Goal: Communication & Community: Participate in discussion

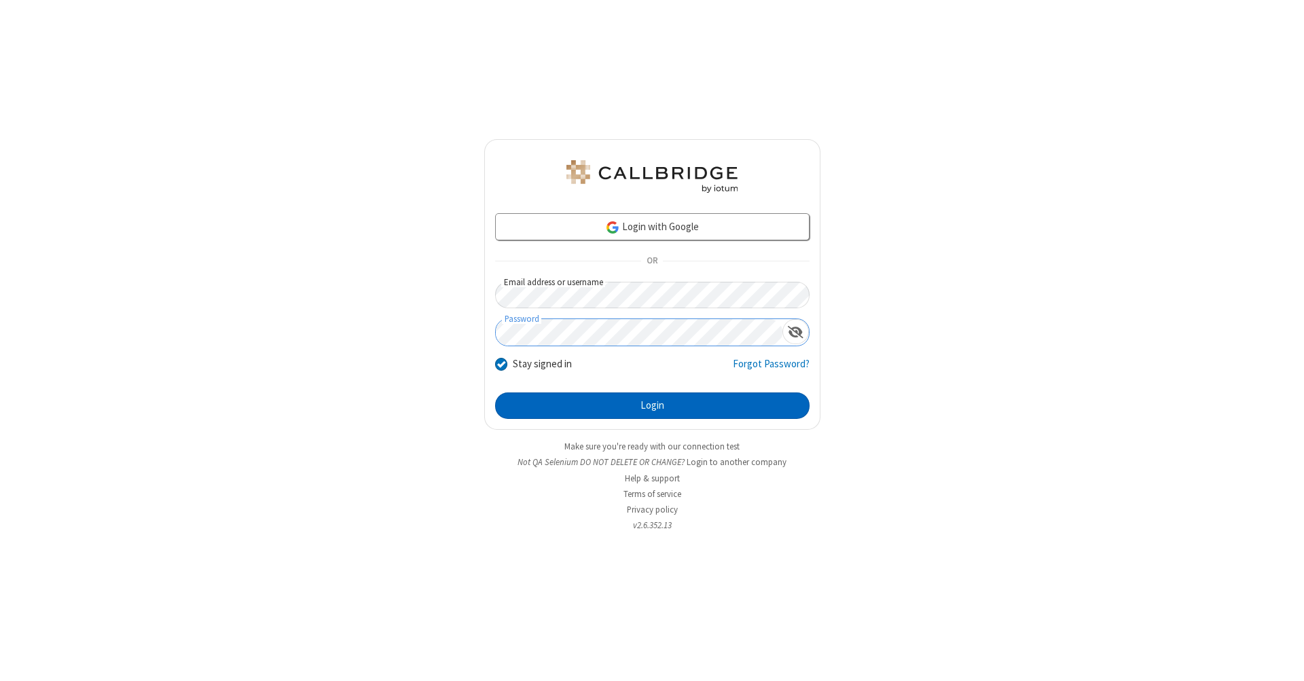
click at [652, 406] on button "Login" at bounding box center [652, 406] width 315 height 27
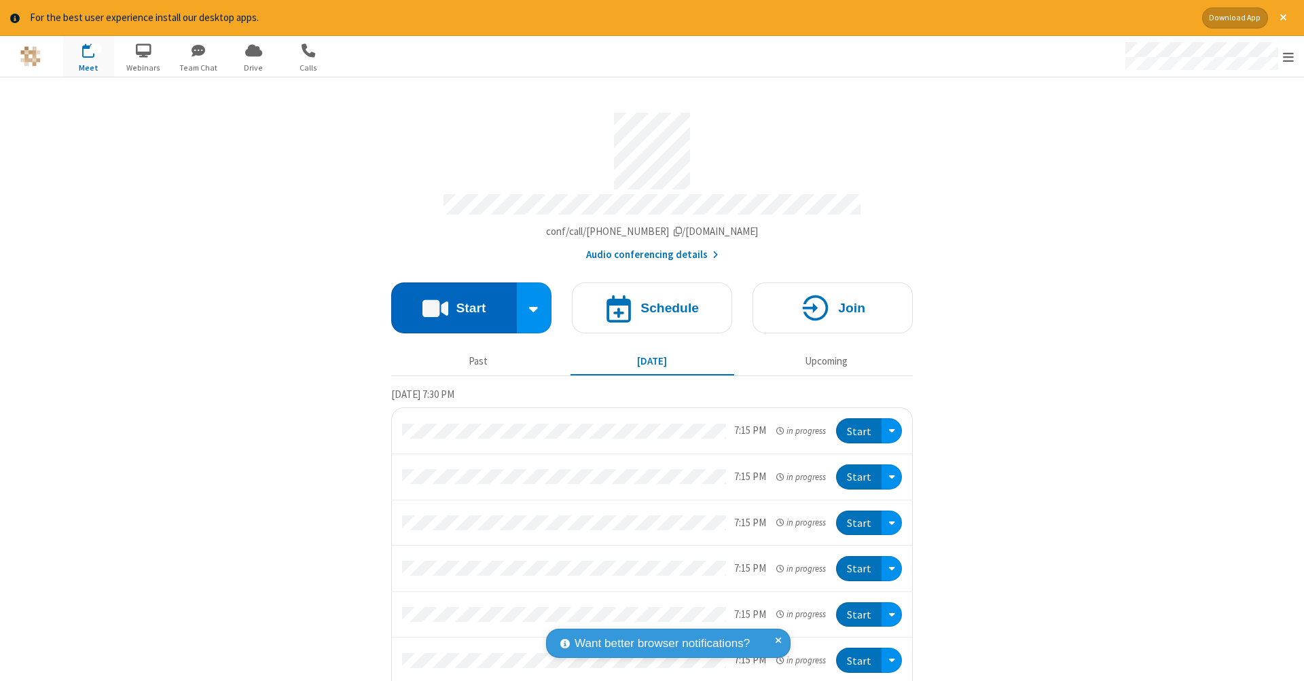
click at [448, 301] on button "Start" at bounding box center [454, 308] width 126 height 51
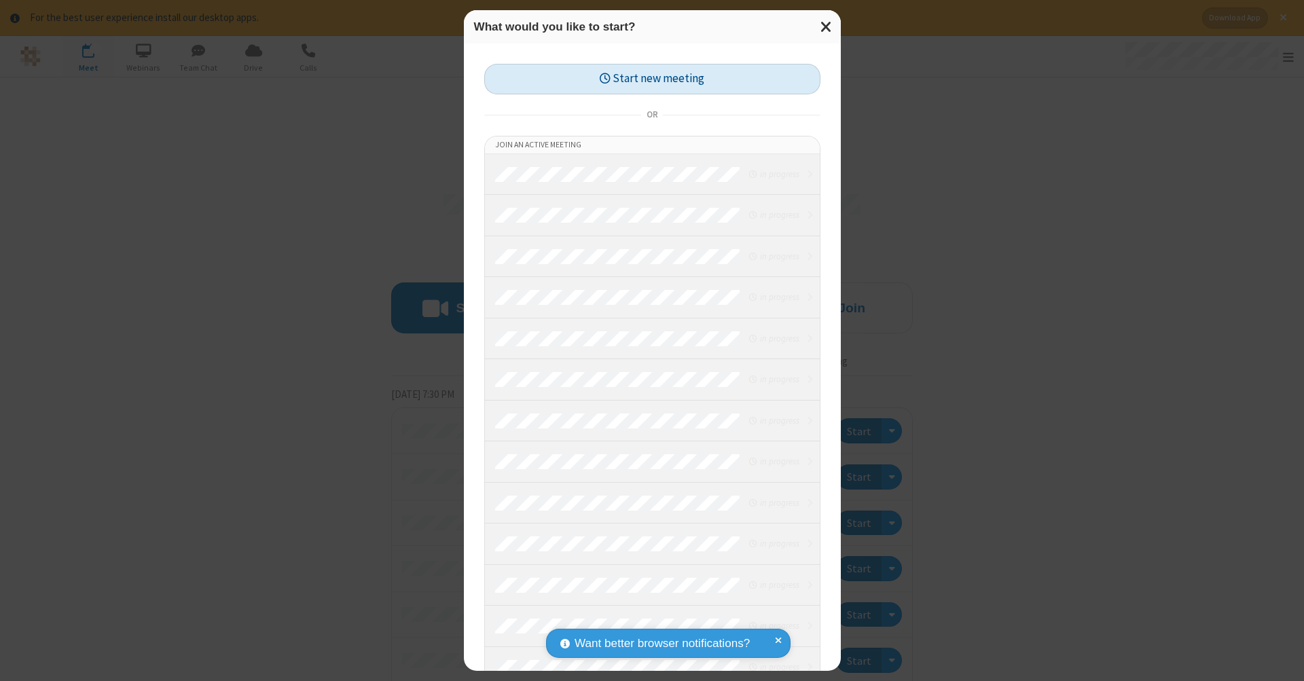
click at [652, 78] on button "Start new meeting" at bounding box center [652, 79] width 336 height 31
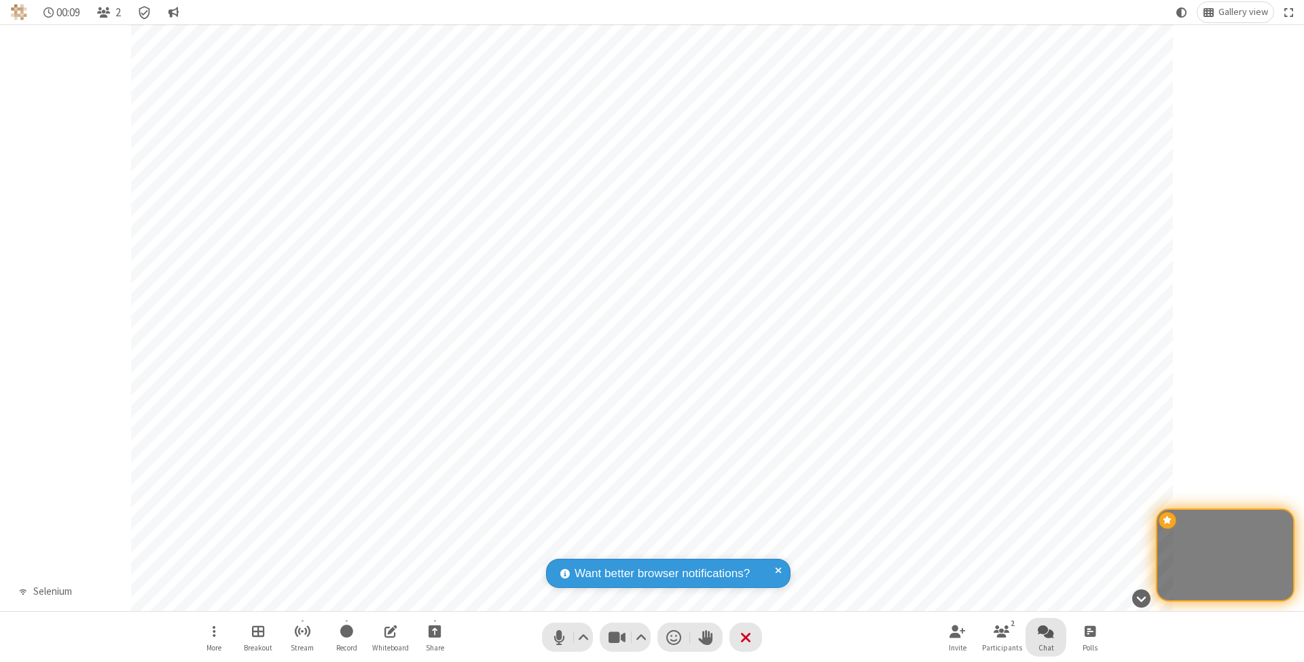
click at [1046, 631] on span "Open chat" at bounding box center [1046, 631] width 16 height 17
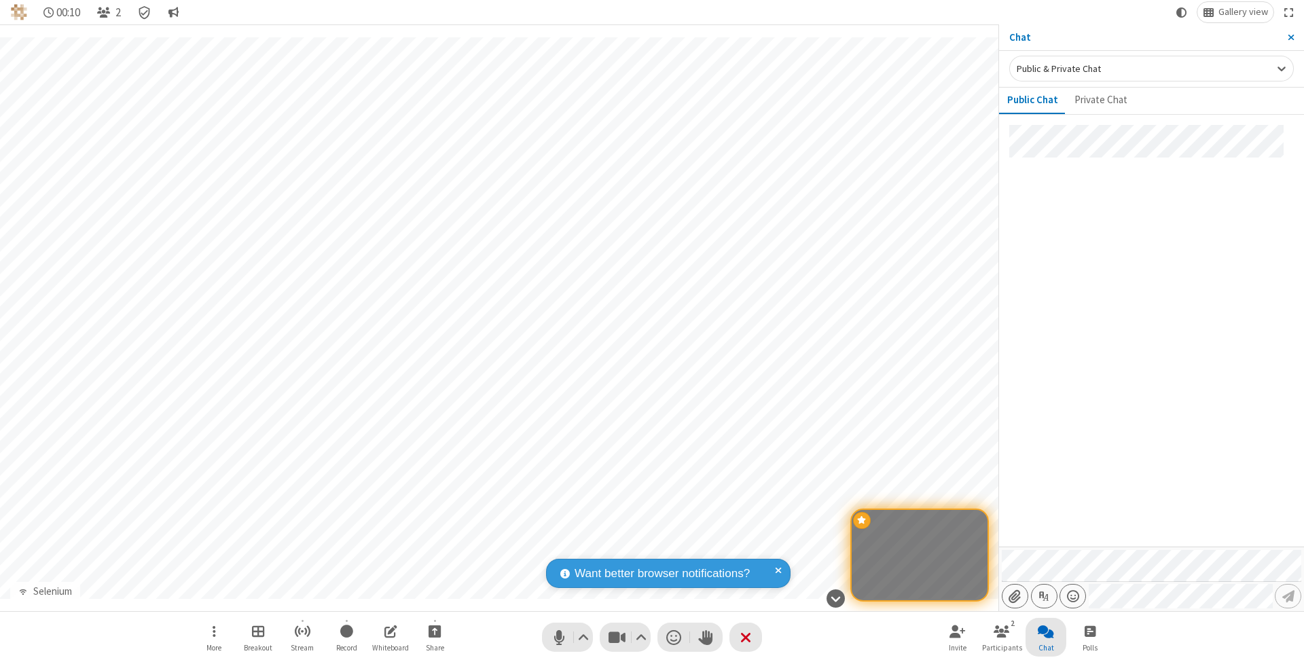
type input "C:\fakepath\doc_test.docx"
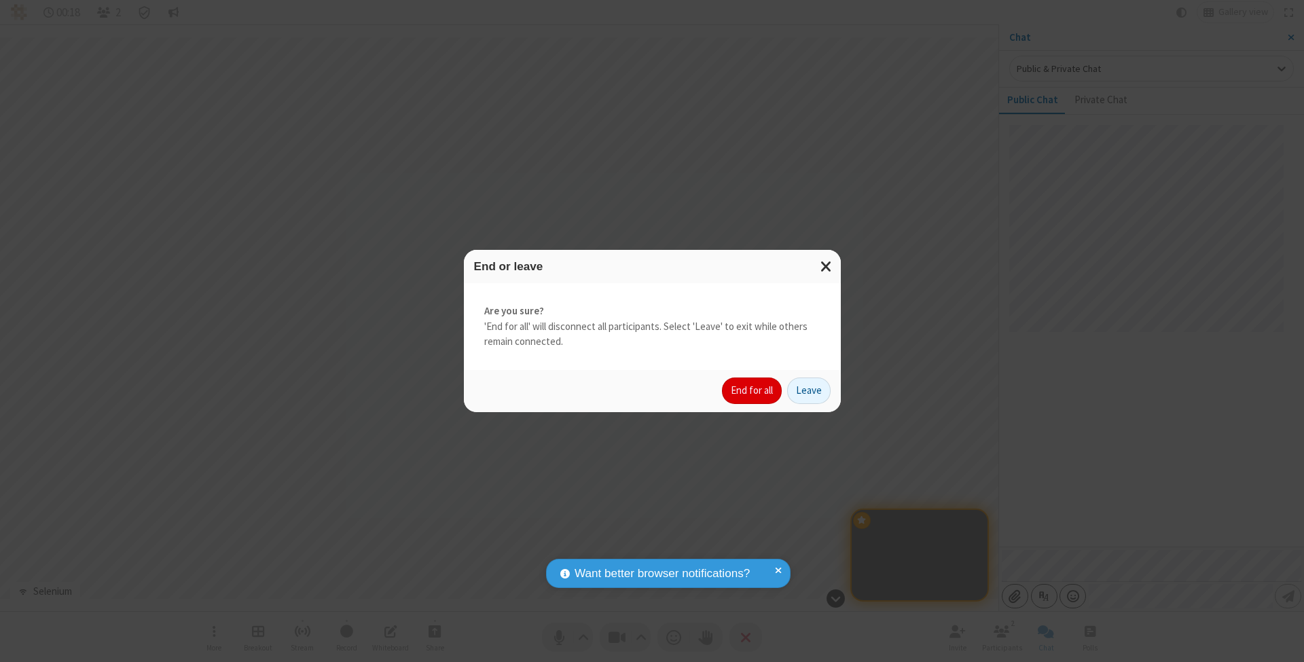
click at [753, 390] on button "End for all" at bounding box center [752, 391] width 60 height 27
